Goal: Information Seeking & Learning: Find specific fact

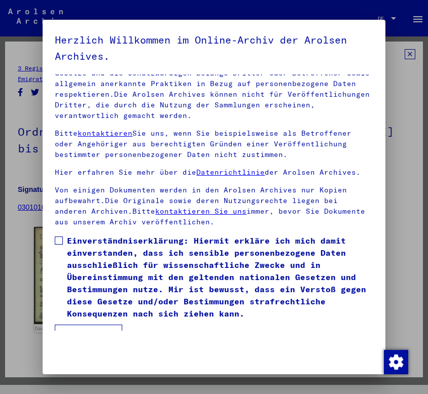
scroll to position [114, 0]
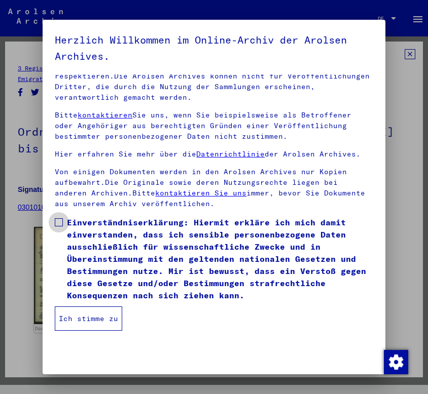
click at [70, 222] on span "Einverständniserklärung: Hiermit erkläre ich mich damit einverstanden, dass ich…" at bounding box center [220, 258] width 306 height 85
click at [70, 313] on button "Ich stimme zu" at bounding box center [88, 319] width 67 height 24
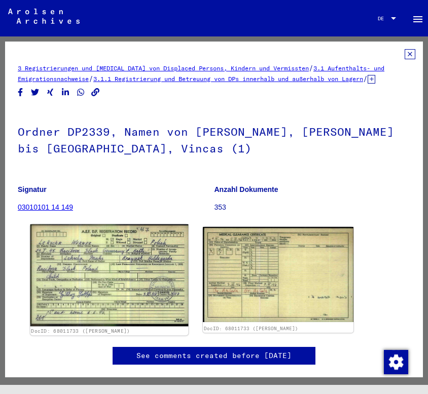
click at [72, 300] on img at bounding box center [109, 275] width 158 height 102
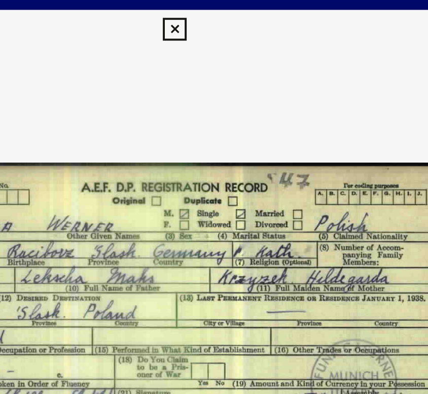
click at [213, 9] on icon at bounding box center [214, 15] width 12 height 12
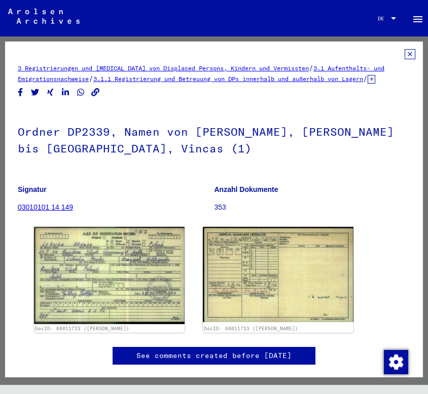
click at [404, 50] on icon at bounding box center [409, 54] width 11 height 10
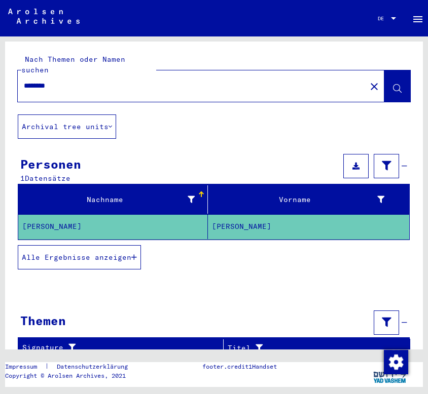
scroll to position [6, 0]
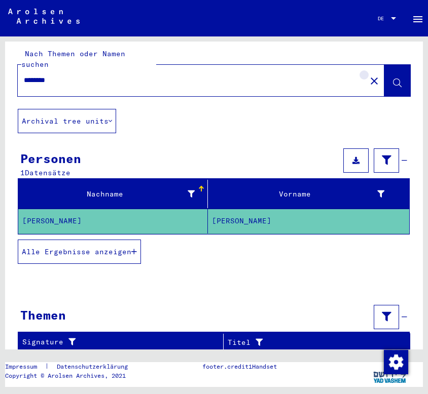
click at [368, 75] on mat-icon "close" at bounding box center [374, 81] width 12 height 12
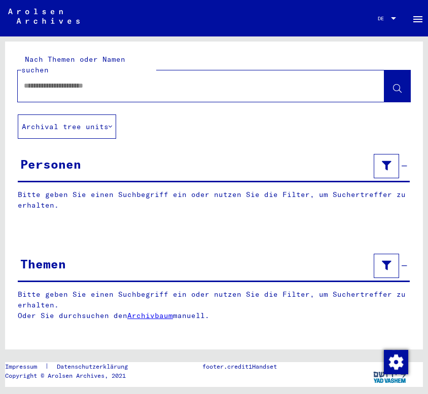
click at [300, 81] on input "text" at bounding box center [192, 86] width 336 height 11
type input "*******"
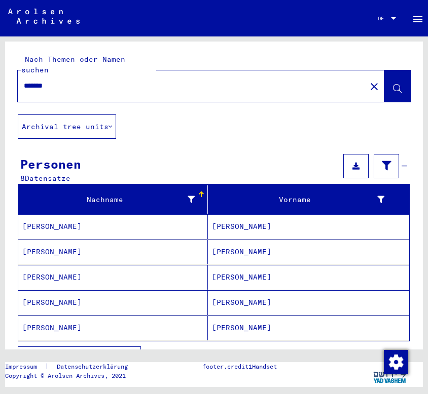
scroll to position [85, 0]
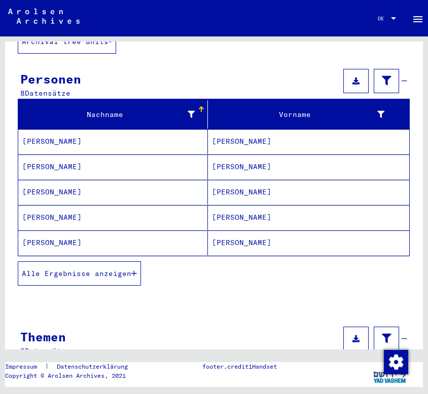
click at [96, 268] on button "Alle Ergebnisse anzeigen" at bounding box center [79, 273] width 123 height 24
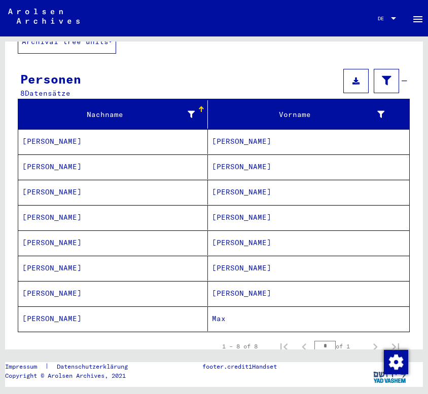
scroll to position [87, 0]
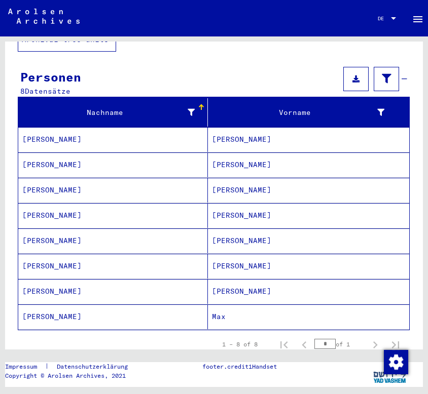
click at [232, 305] on mat-cell "Max" at bounding box center [308, 317] width 201 height 25
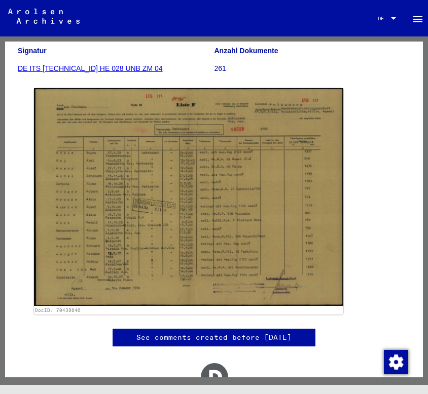
scroll to position [150, 0]
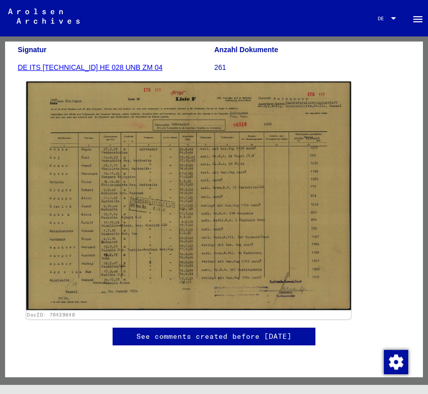
click at [211, 180] on img at bounding box center [188, 196] width 325 height 229
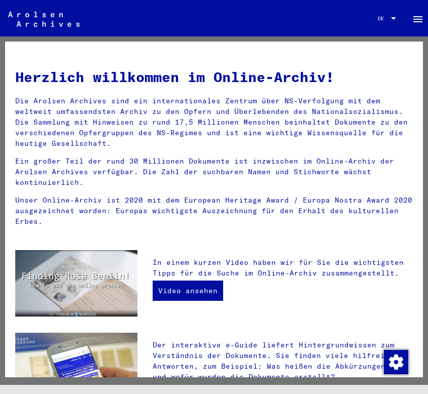
click at [22, 12] on img at bounding box center [43, 19] width 71 height 15
